Goal: Obtain resource: Obtain resource

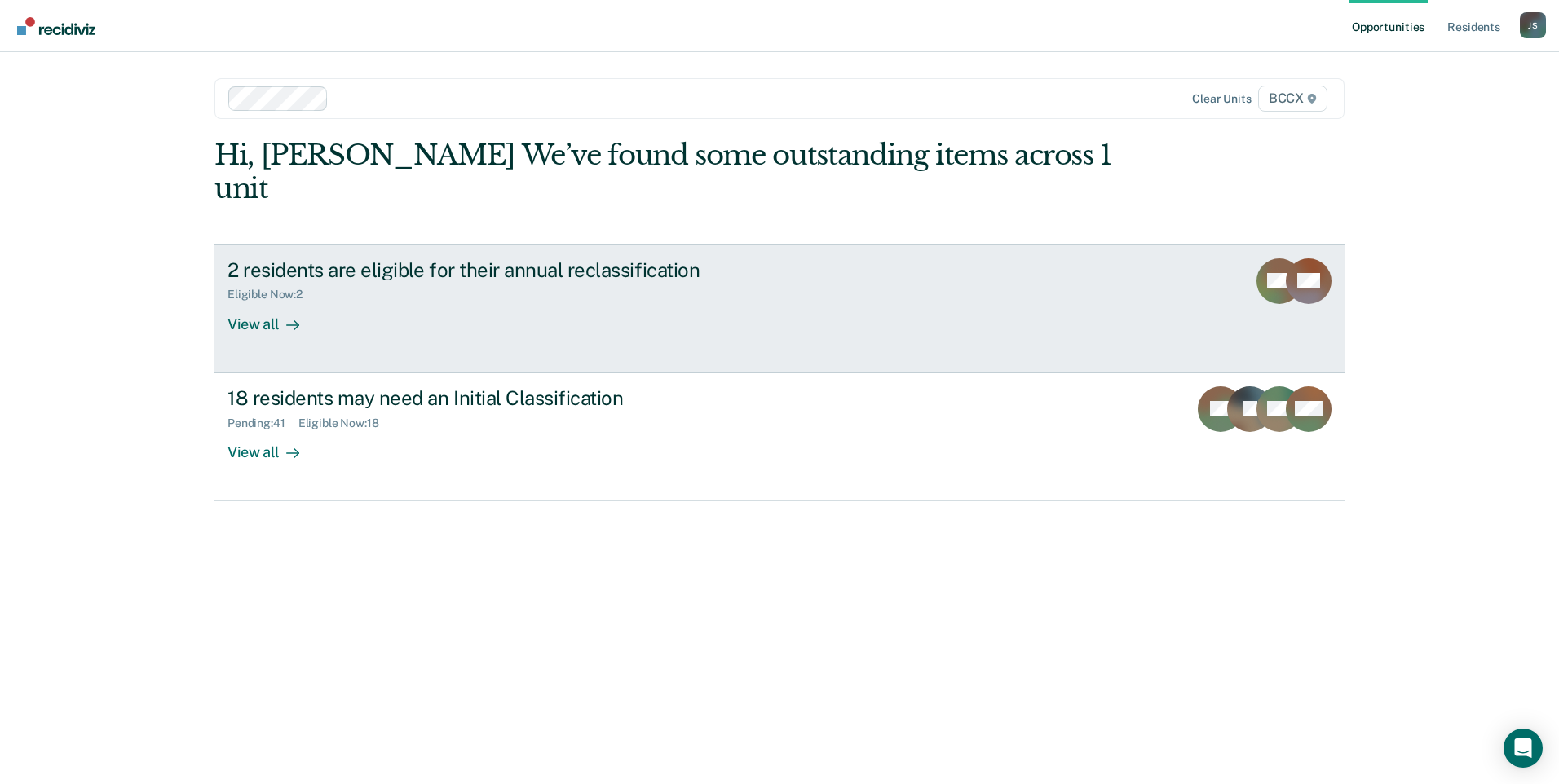
click at [540, 282] on div "2 residents are eligible for their annual reclassification Eligible Now : 2 Vie…" at bounding box center [533, 296] width 611 height 75
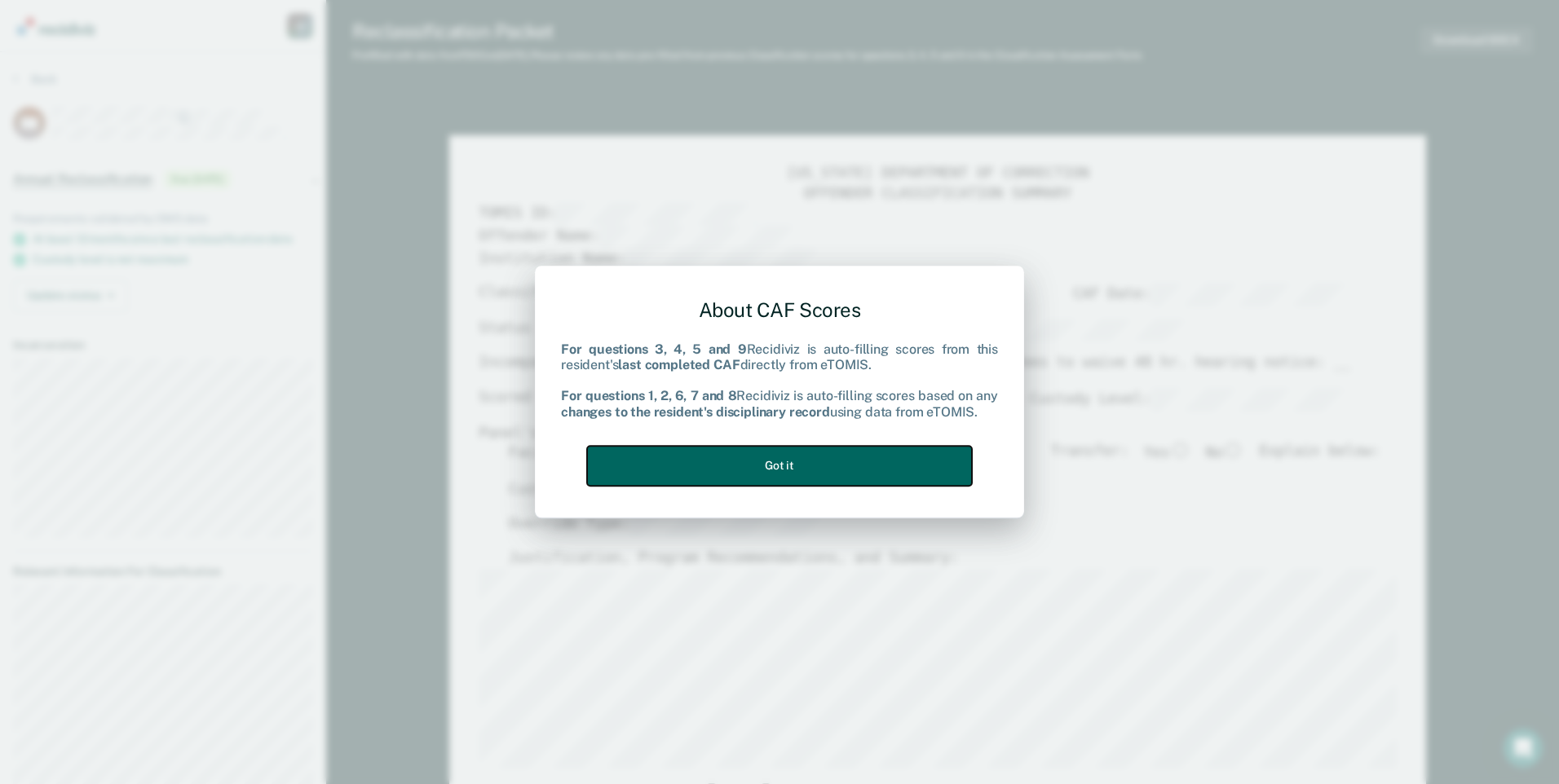
click at [872, 455] on button "Got it" at bounding box center [779, 466] width 385 height 40
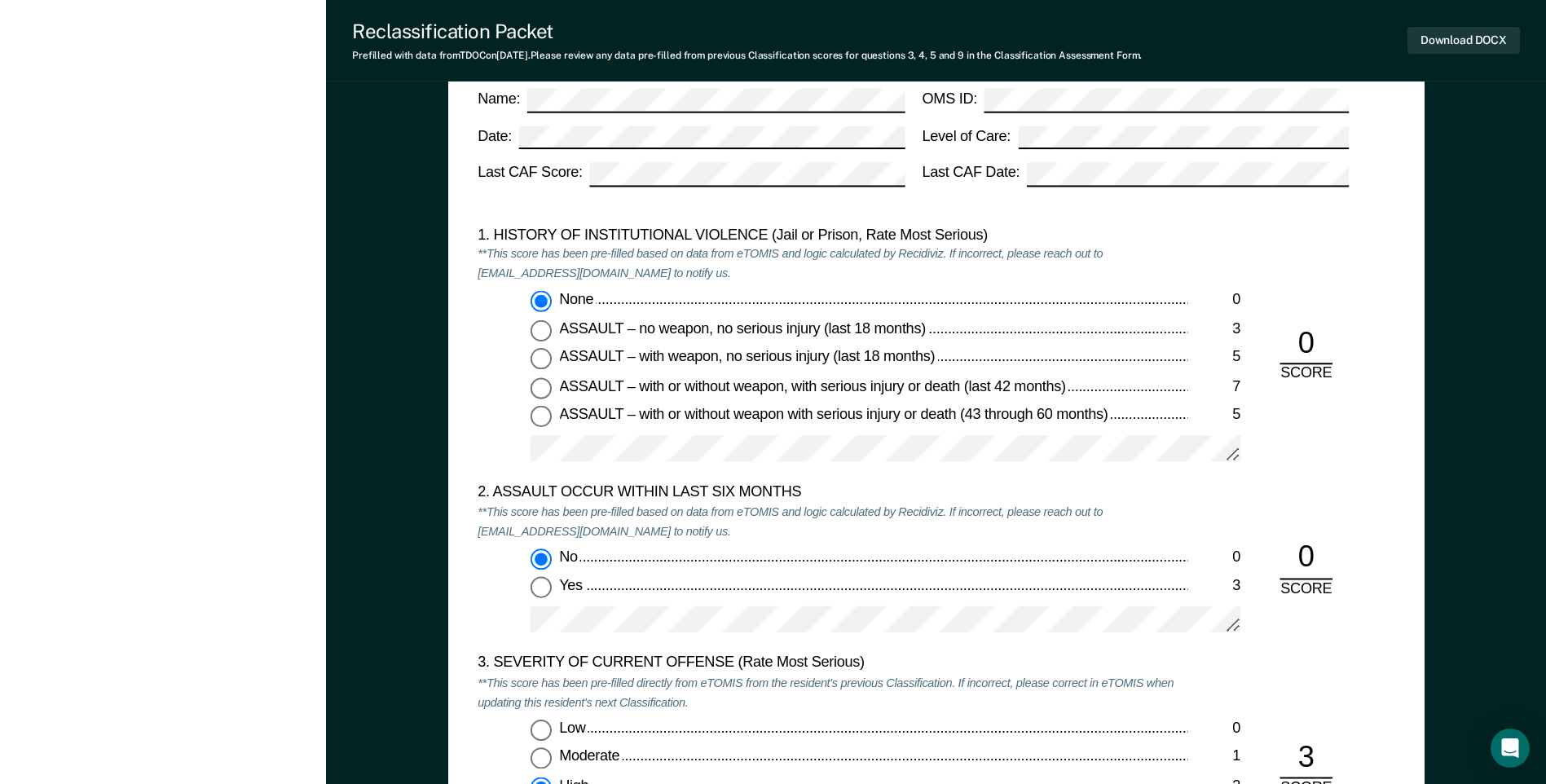
scroll to position [1304, 0]
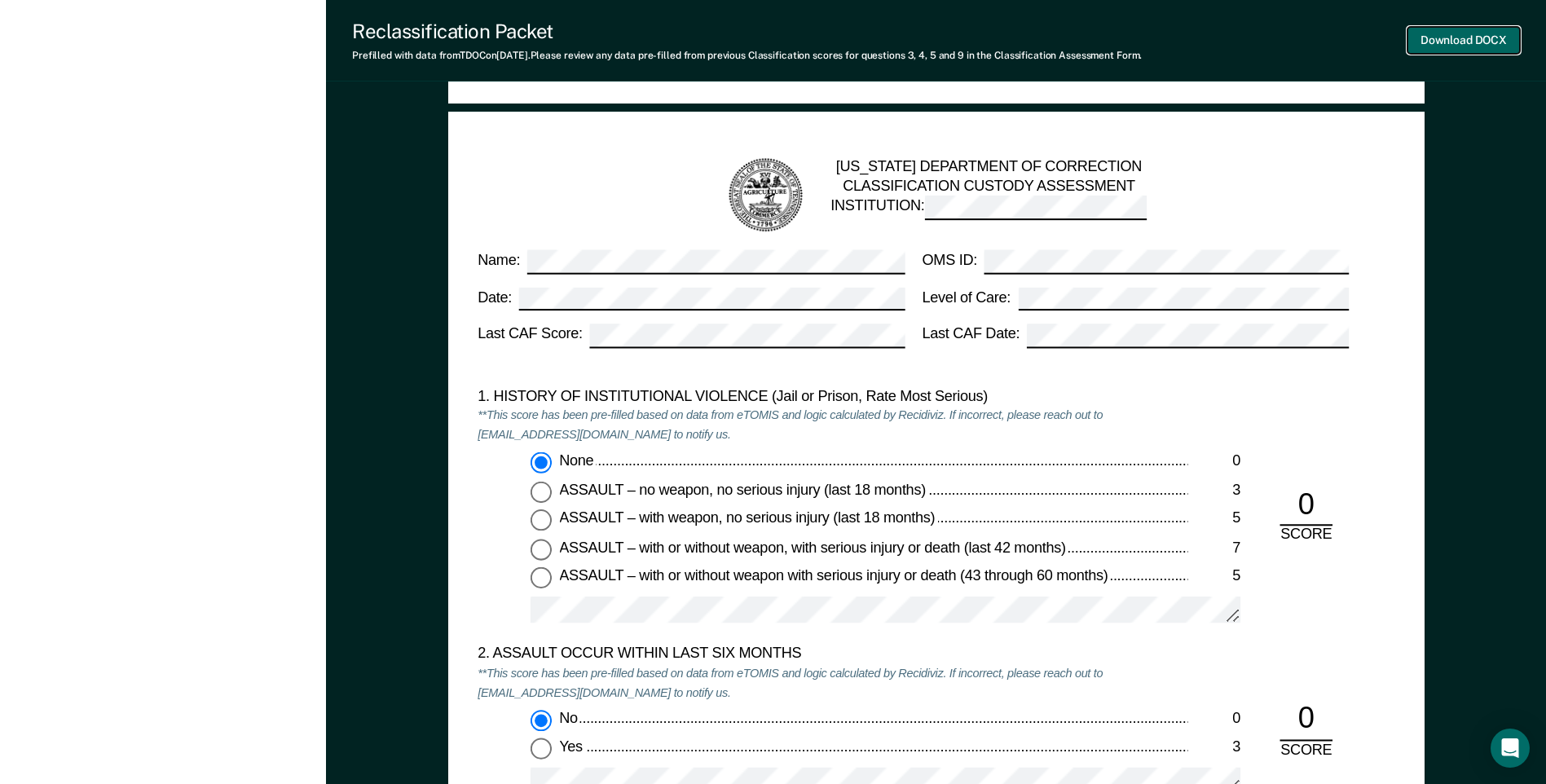
click at [1472, 47] on button "Download DOCX" at bounding box center [1464, 41] width 112 height 27
type textarea "x"
